Goal: Information Seeking & Learning: Understand process/instructions

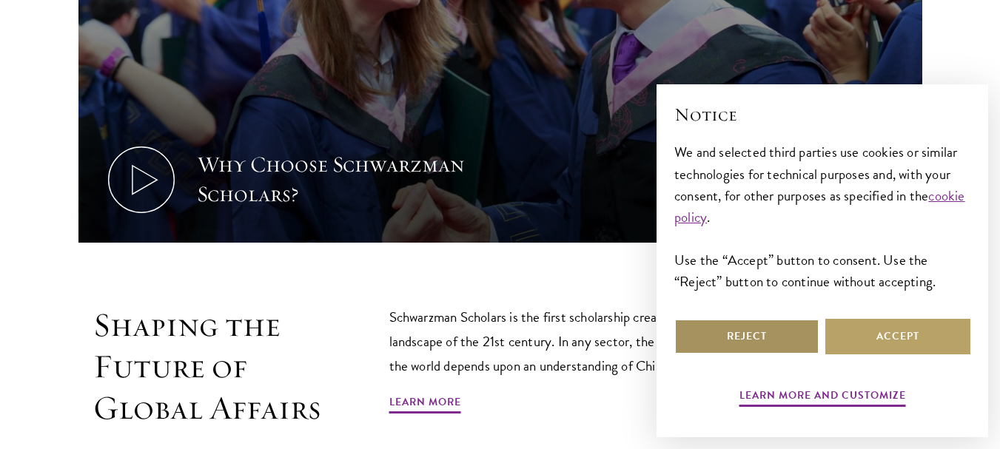
click at [759, 340] on button "Reject" at bounding box center [746, 337] width 145 height 36
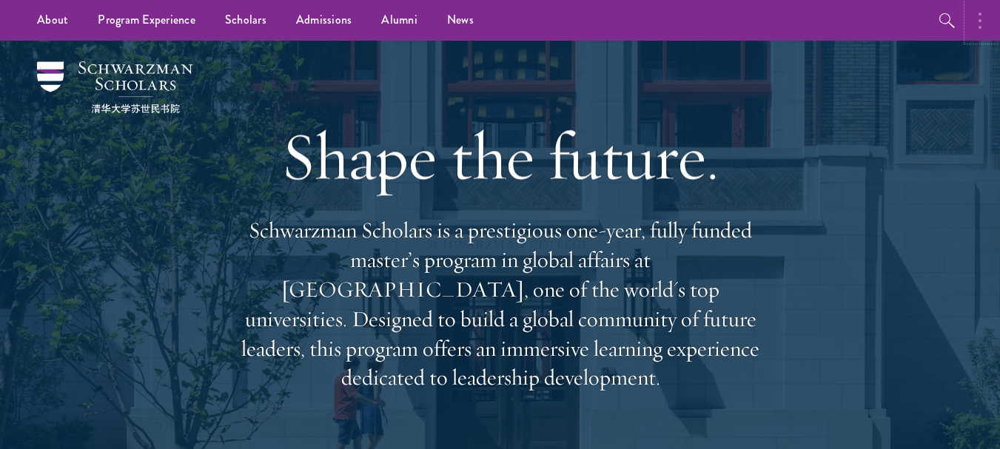
click at [980, 13] on circle "button" at bounding box center [980, 14] width 3 height 3
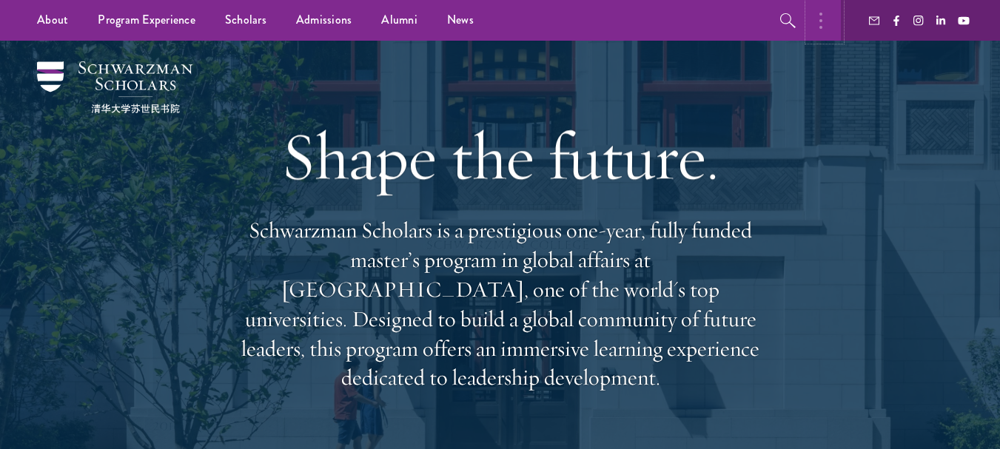
click at [817, 23] on button "button" at bounding box center [824, 20] width 33 height 41
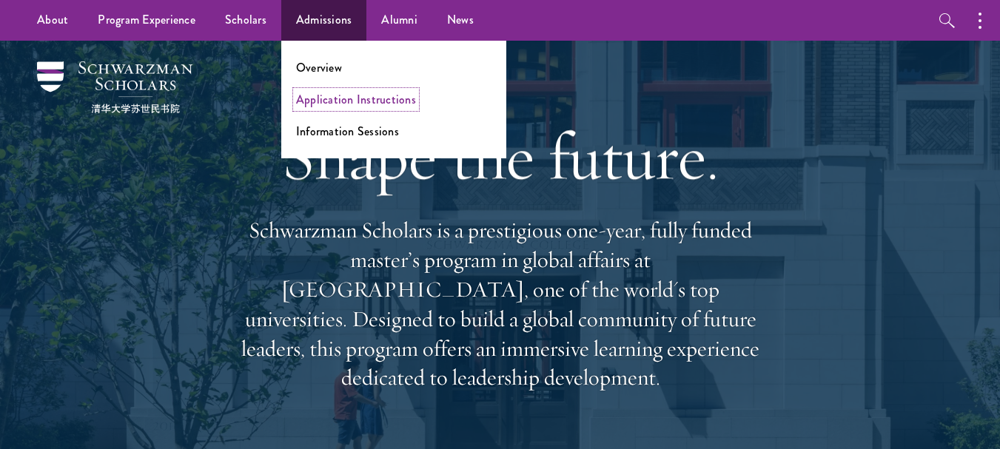
click at [325, 100] on link "Application Instructions" at bounding box center [356, 99] width 120 height 17
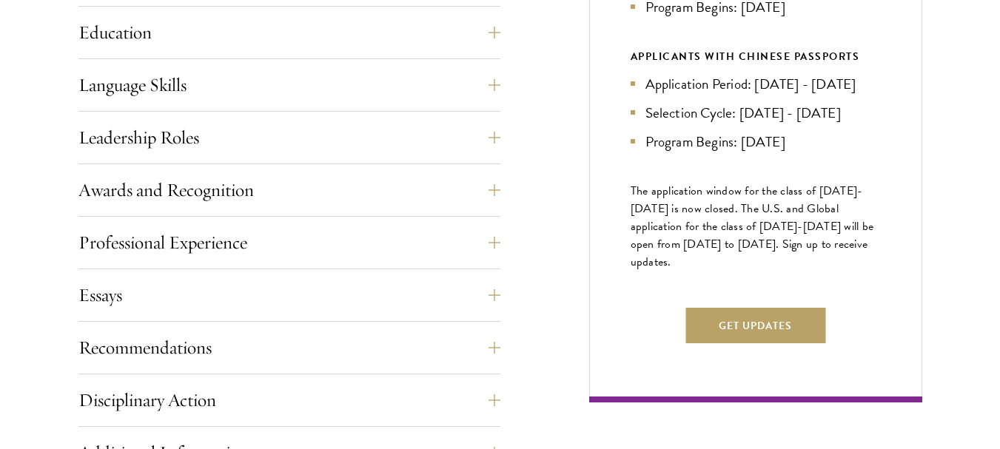
scroll to position [787, 0]
click at [488, 144] on button "Leadership Roles" at bounding box center [301, 137] width 422 height 36
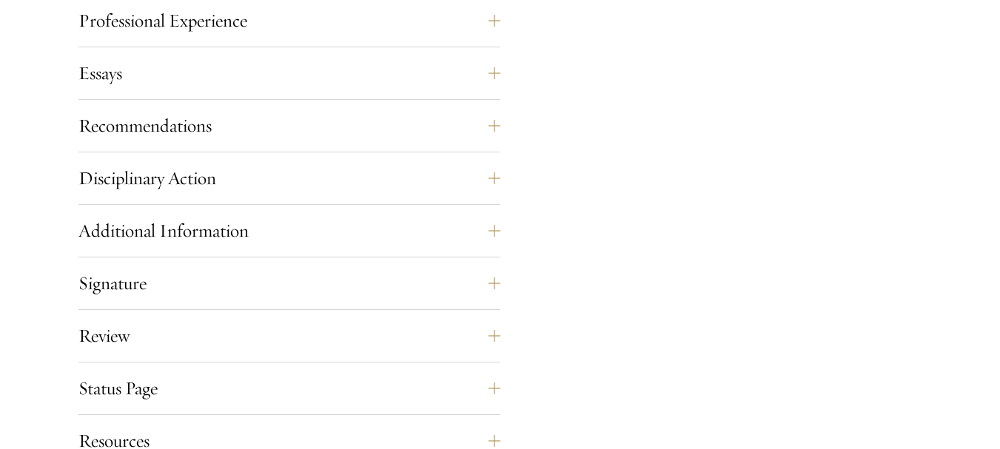
scroll to position [1262, 0]
click at [489, 75] on button "Essays" at bounding box center [301, 73] width 422 height 36
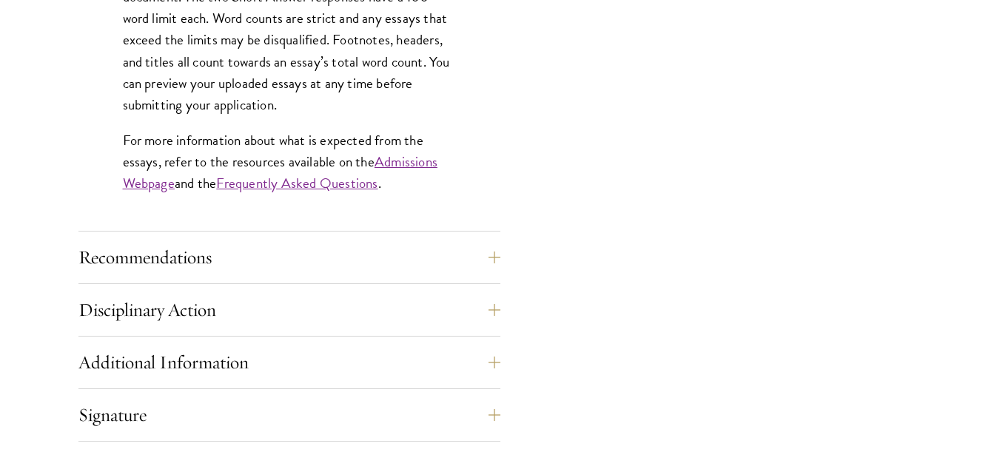
scroll to position [1406, 0]
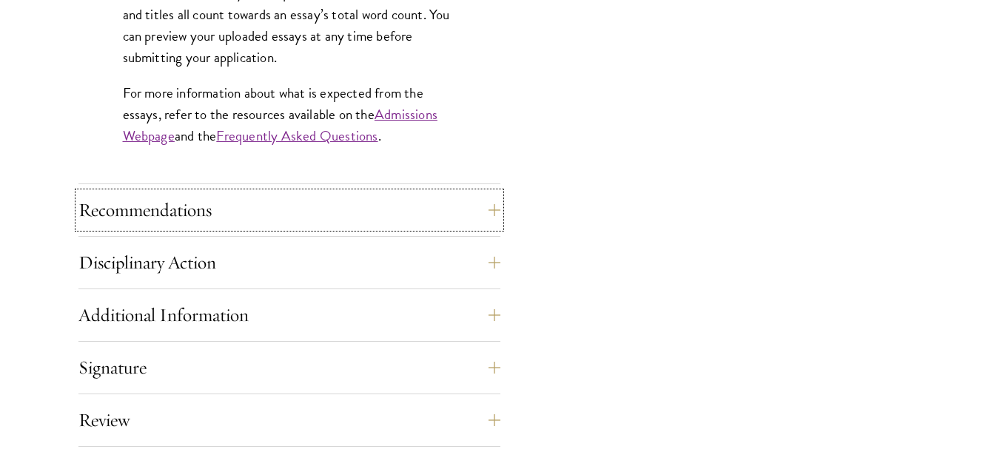
click at [489, 197] on button "Recommendations" at bounding box center [289, 210] width 422 height 36
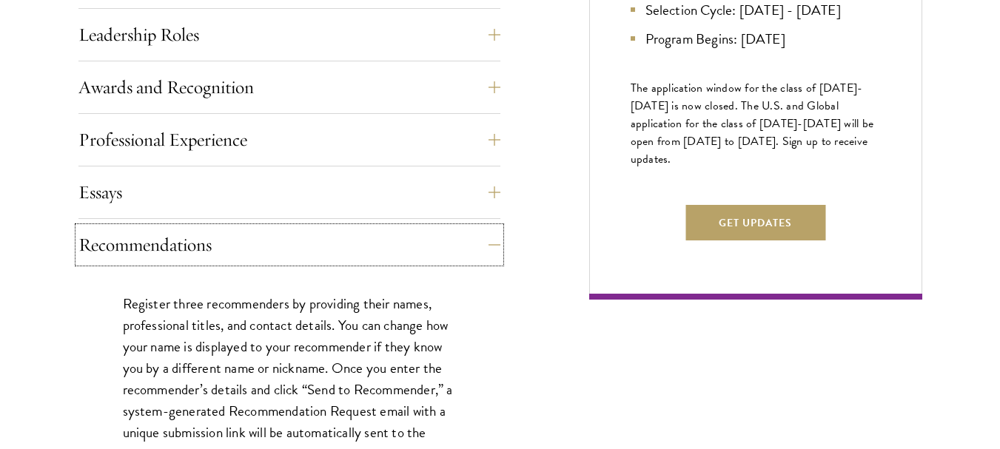
scroll to position [981, 0]
